Goal: Check status: Check status

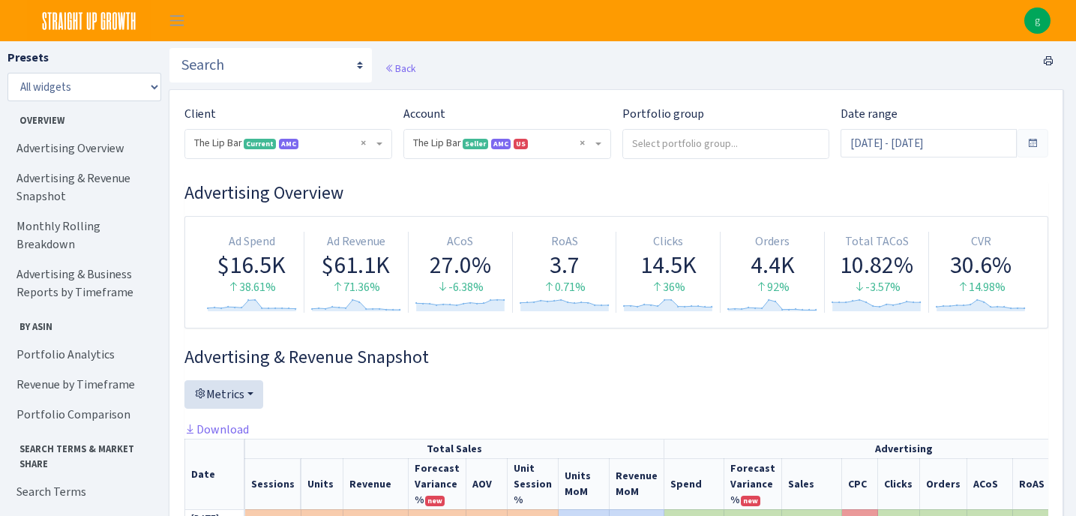
select select "2713864224225319"
click at [943, 143] on input "Oct 1, 2025 - Oct 14, 2025" at bounding box center [929, 143] width 176 height 29
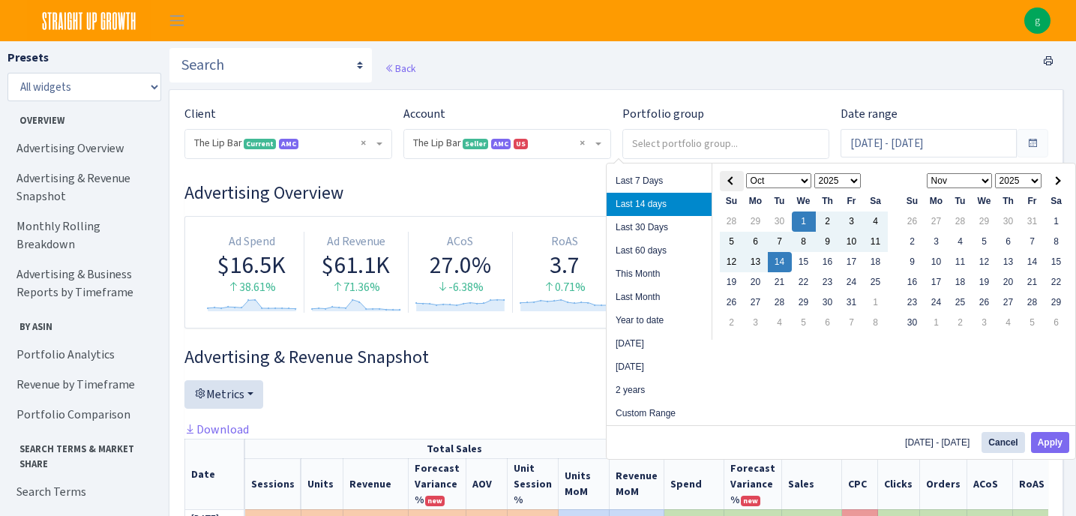
click at [728, 186] on th at bounding box center [732, 181] width 24 height 20
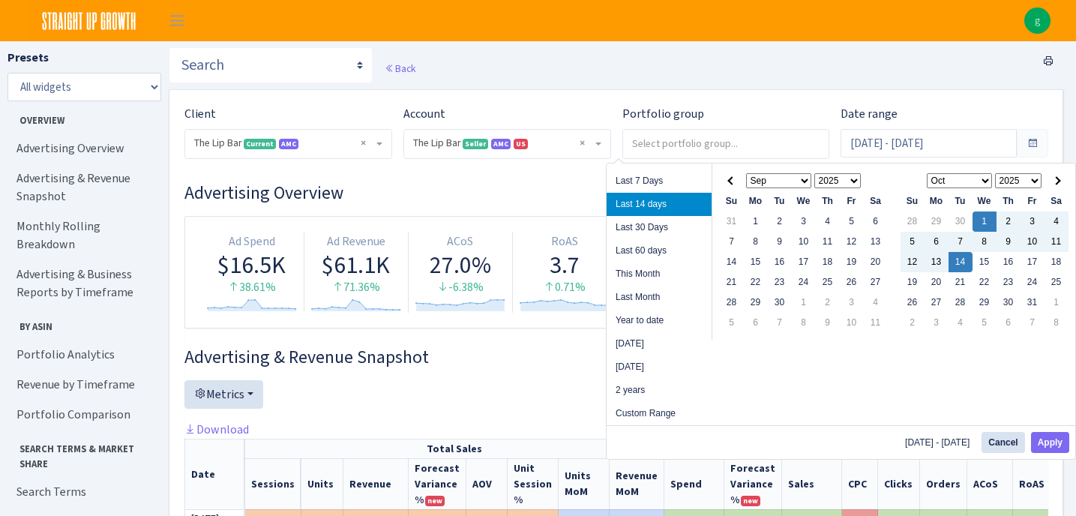
click at [728, 186] on th at bounding box center [732, 181] width 24 height 20
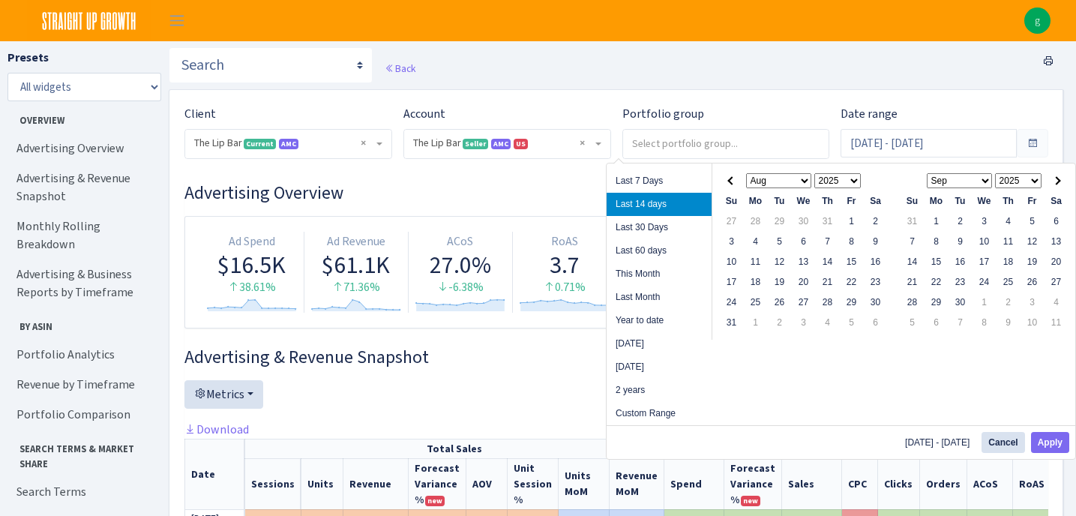
click at [728, 186] on th at bounding box center [732, 181] width 24 height 20
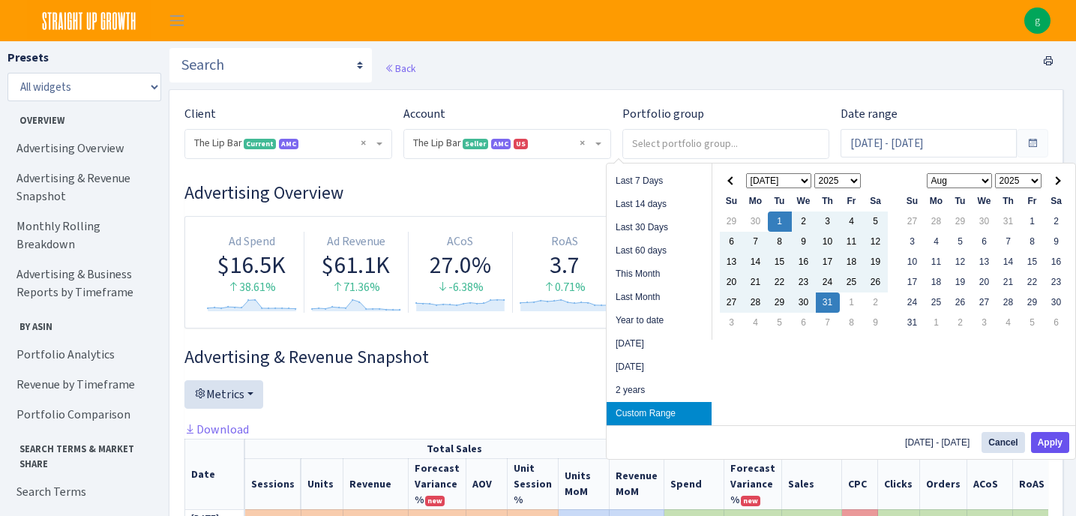
click at [1050, 443] on button "Apply" at bounding box center [1050, 442] width 38 height 21
type input "Jul 1, 2025 - Jul 31, 2025"
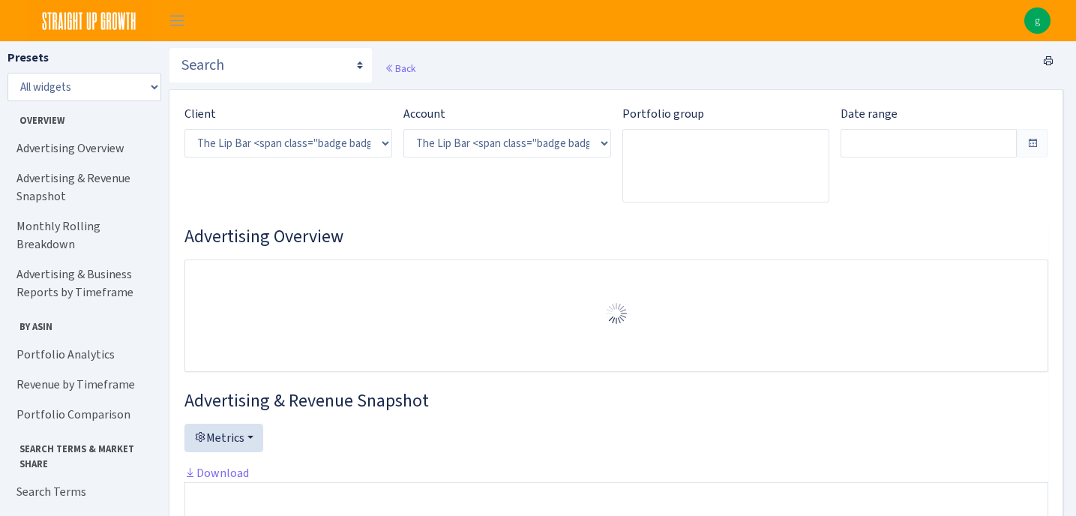
select select "2713864224225319"
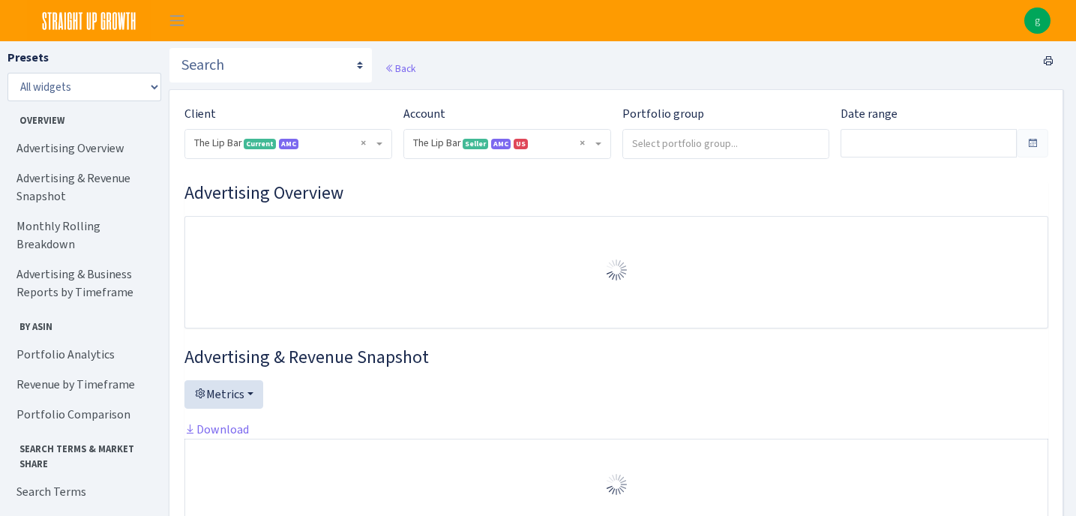
type input "[DATE] - [DATE]"
type input "May 31, 2025 - Jun 30, 2025"
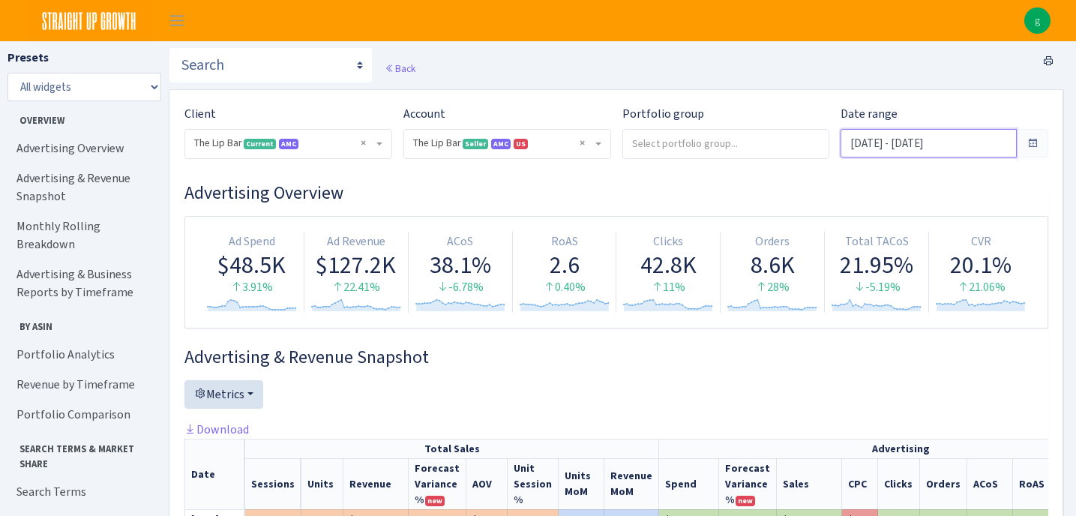
click at [972, 136] on input "Jul 1, 2025 - Jul 31, 2025" at bounding box center [929, 143] width 176 height 29
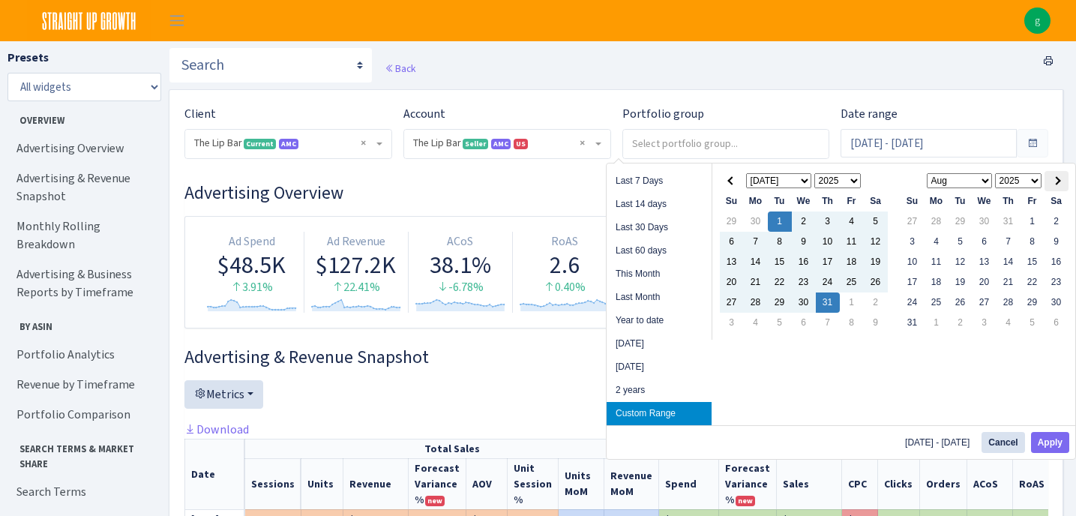
click at [1059, 182] on span at bounding box center [1056, 180] width 8 height 8
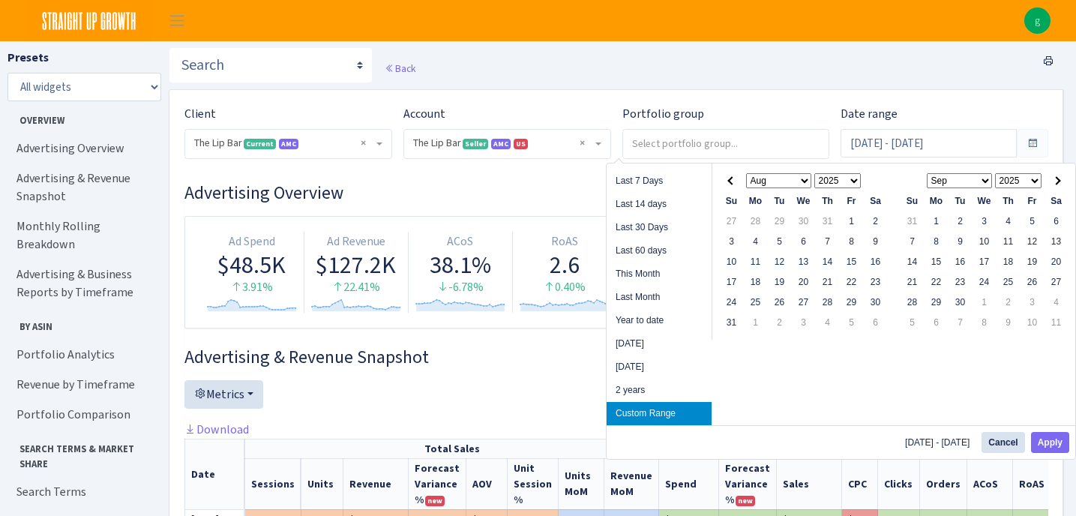
click at [1059, 182] on span at bounding box center [1056, 180] width 8 height 8
click at [1052, 439] on button "Apply" at bounding box center [1050, 442] width 38 height 21
type input "[DATE] - [DATE]"
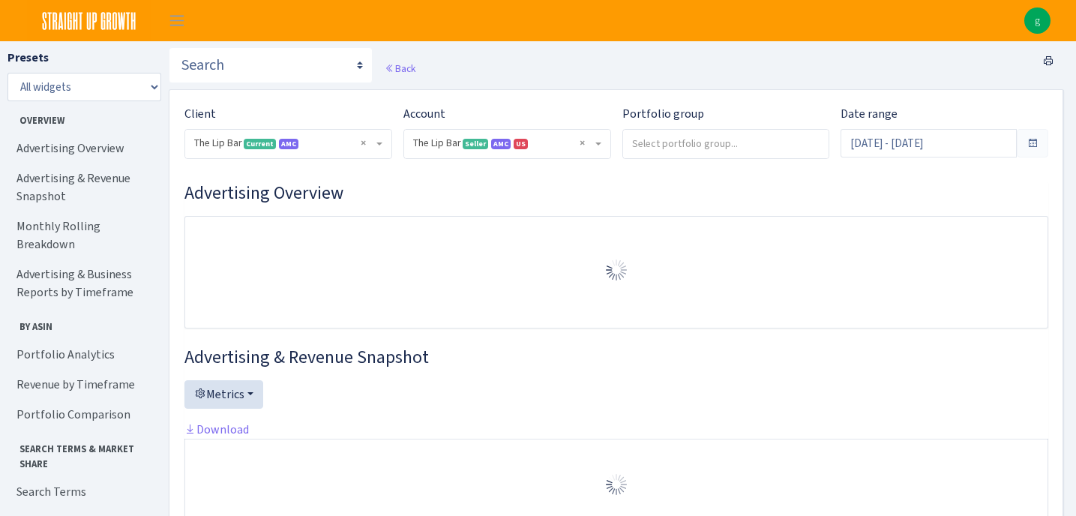
select select "2713864224225319"
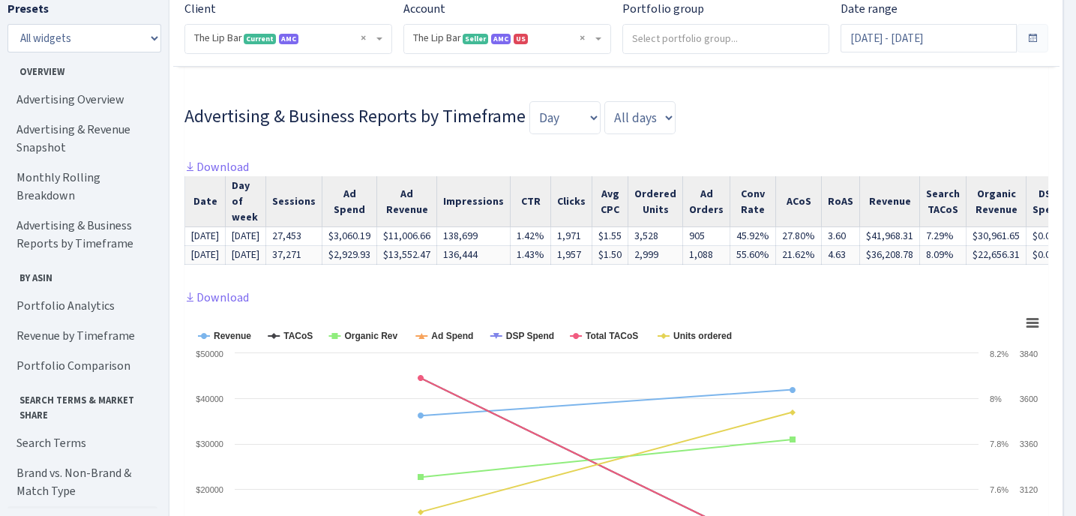
scroll to position [1260, 0]
